Goal: Find contact information: Find contact information

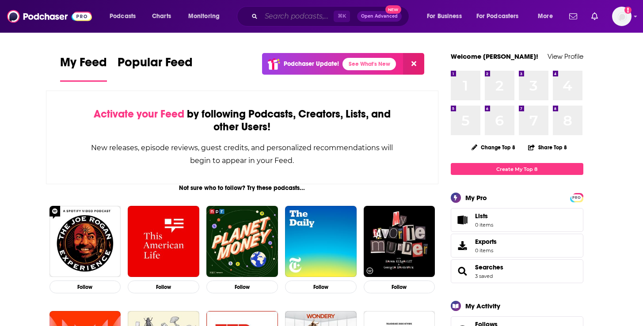
click at [291, 18] on input "Search podcasts, credits, & more..." at bounding box center [297, 16] width 72 height 14
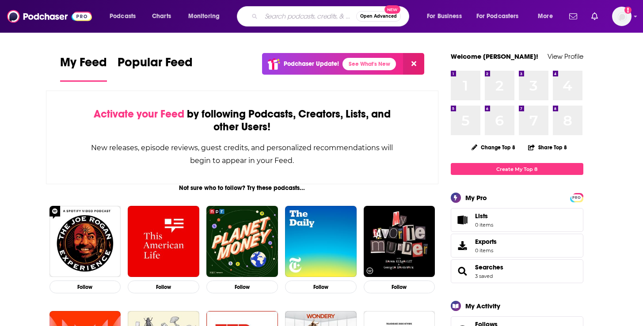
paste input "[PERSON_NAME] Infinite Potential"
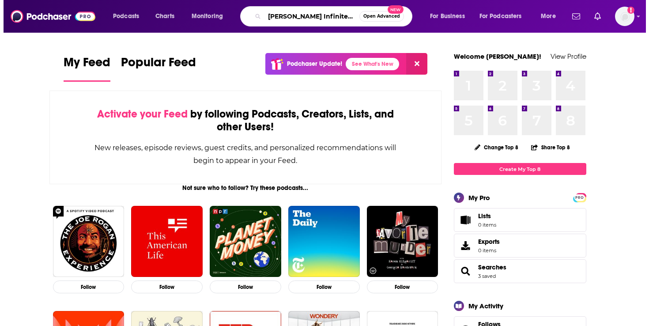
scroll to position [0, 41]
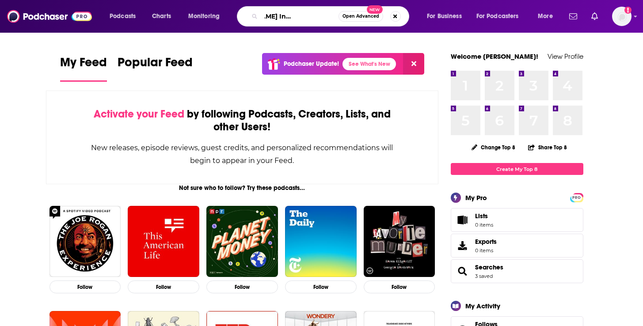
type input "[PERSON_NAME] Infinite Potential"
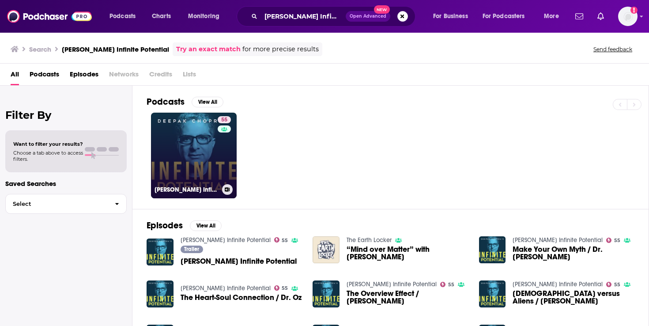
click at [195, 157] on link "55 [PERSON_NAME] Infinite Potential" at bounding box center [194, 156] width 86 height 86
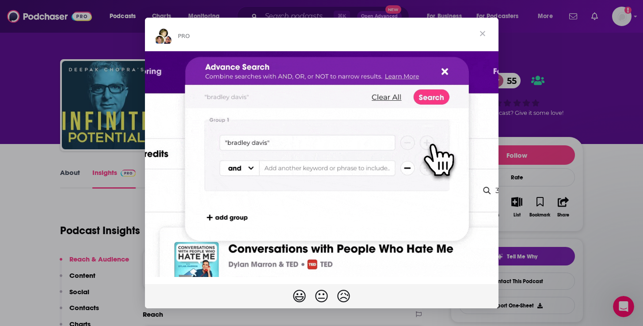
click at [484, 32] on span "Close" at bounding box center [483, 34] width 32 height 32
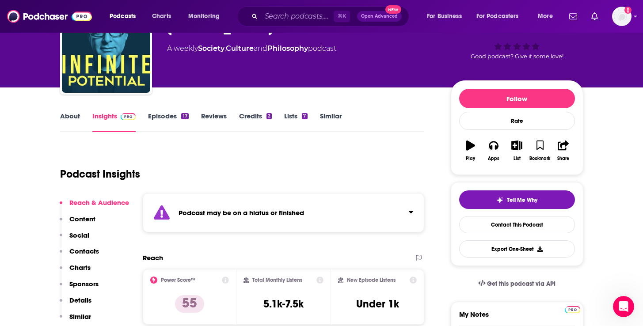
scroll to position [78, 0]
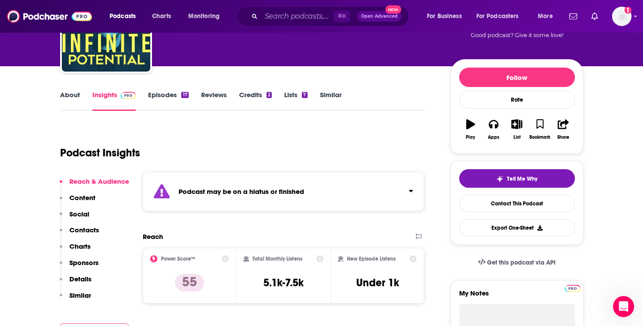
click at [86, 196] on p "Content" at bounding box center [82, 198] width 26 height 8
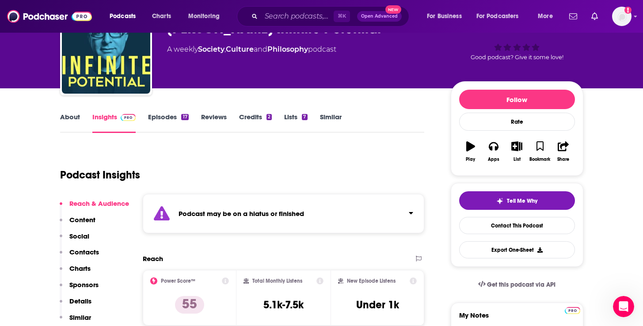
scroll to position [57, 0]
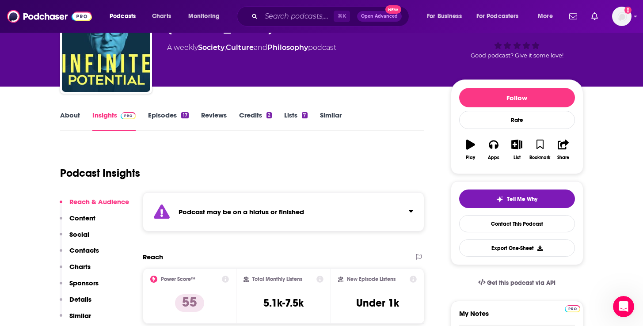
click at [83, 247] on p "Contacts" at bounding box center [84, 250] width 30 height 8
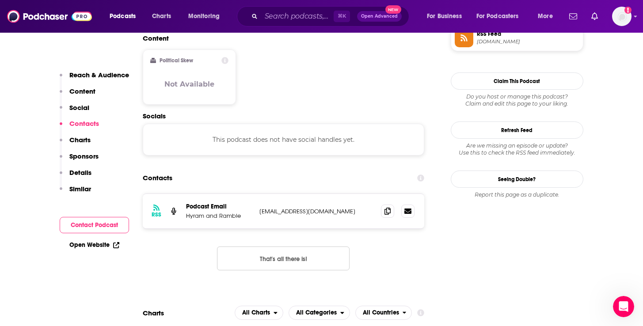
scroll to position [754, 0]
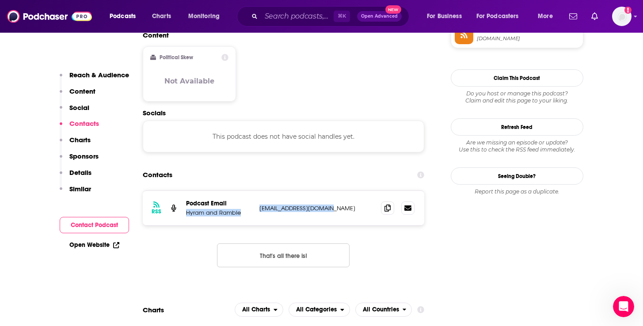
drag, startPoint x: 333, startPoint y: 164, endPoint x: 255, endPoint y: 164, distance: 77.8
click at [255, 191] on div "RSS Podcast Email Hyram and Ramble [EMAIL_ADDRESS][DOMAIN_NAME] [EMAIL_ADDRESS]…" at bounding box center [284, 208] width 282 height 34
copy div "Hyram and Ramble [EMAIL_ADDRESS][DOMAIN_NAME]"
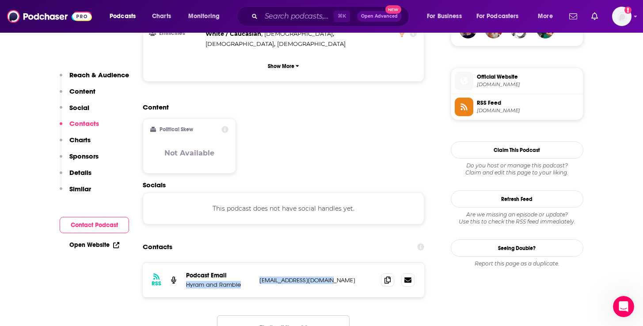
scroll to position [682, 0]
